Goal: Information Seeking & Learning: Find specific page/section

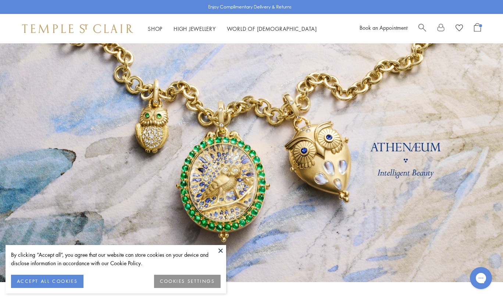
click at [420, 24] on span "Search" at bounding box center [422, 27] width 8 height 8
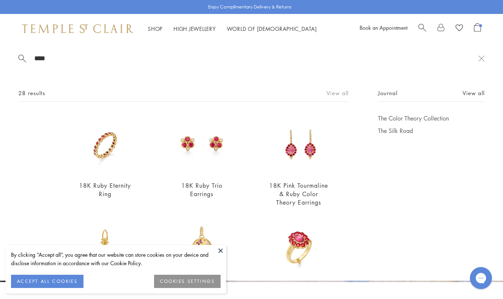
type input "****"
click at [334, 91] on link "View all" at bounding box center [338, 93] width 22 height 8
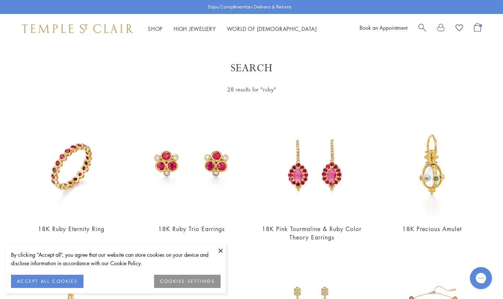
click at [129, 38] on div "Shop Shop Categories Amulets Pendants & Charms Lockets Chains & Leather Cords E…" at bounding box center [251, 28] width 503 height 29
click at [421, 23] on span "Search" at bounding box center [422, 27] width 8 height 8
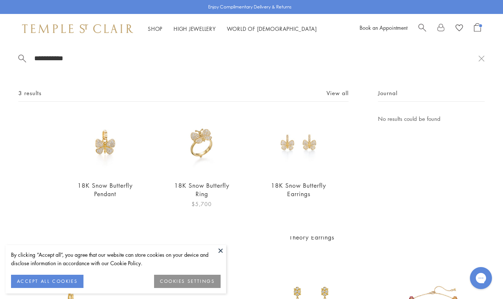
type input "**********"
click at [207, 158] on img at bounding box center [202, 144] width 60 height 60
click at [115, 23] on div "Shop Shop Categories Amulets Pendants & Charms Lockets Chains & Leather Cords E…" at bounding box center [251, 28] width 503 height 29
click at [114, 31] on img at bounding box center [77, 28] width 111 height 9
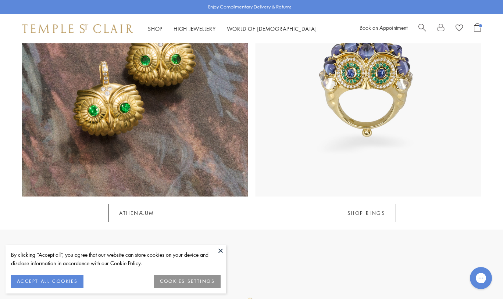
scroll to position [685, 0]
click at [92, 23] on div "Shop Shop Categories Amulets Pendants & Charms Lockets Chains & Leather Cords E…" at bounding box center [251, 28] width 503 height 29
click at [92, 26] on img at bounding box center [77, 28] width 111 height 9
